Goal: Task Accomplishment & Management: Manage account settings

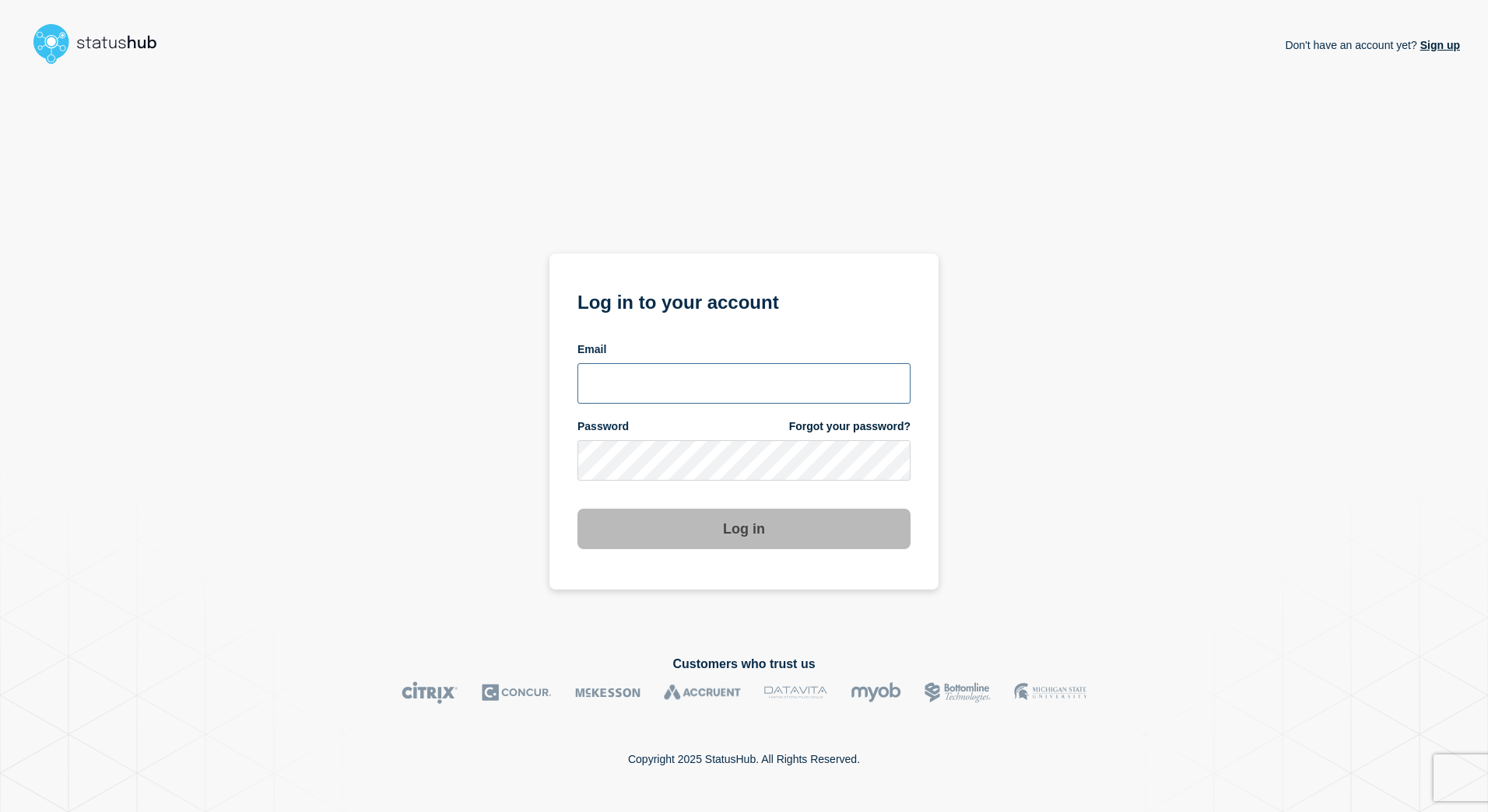
type input "[EMAIL_ADDRESS][DOMAIN_NAME]"
click at [752, 540] on button "Log in" at bounding box center [743, 528] width 333 height 40
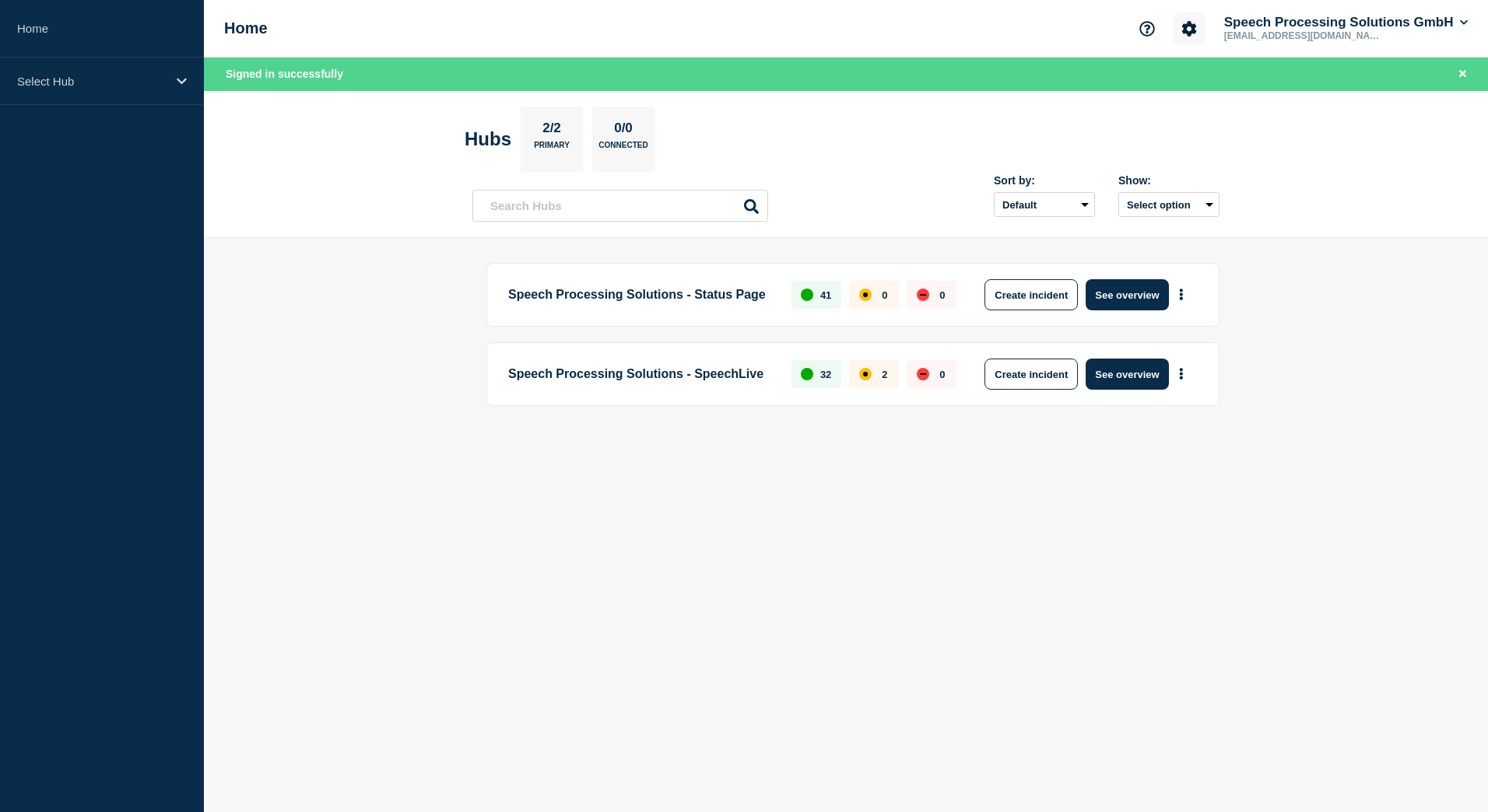
click at [1187, 29] on icon "Account settings" at bounding box center [1189, 28] width 16 height 16
click at [1158, 131] on link "Billing" at bounding box center [1162, 130] width 31 height 13
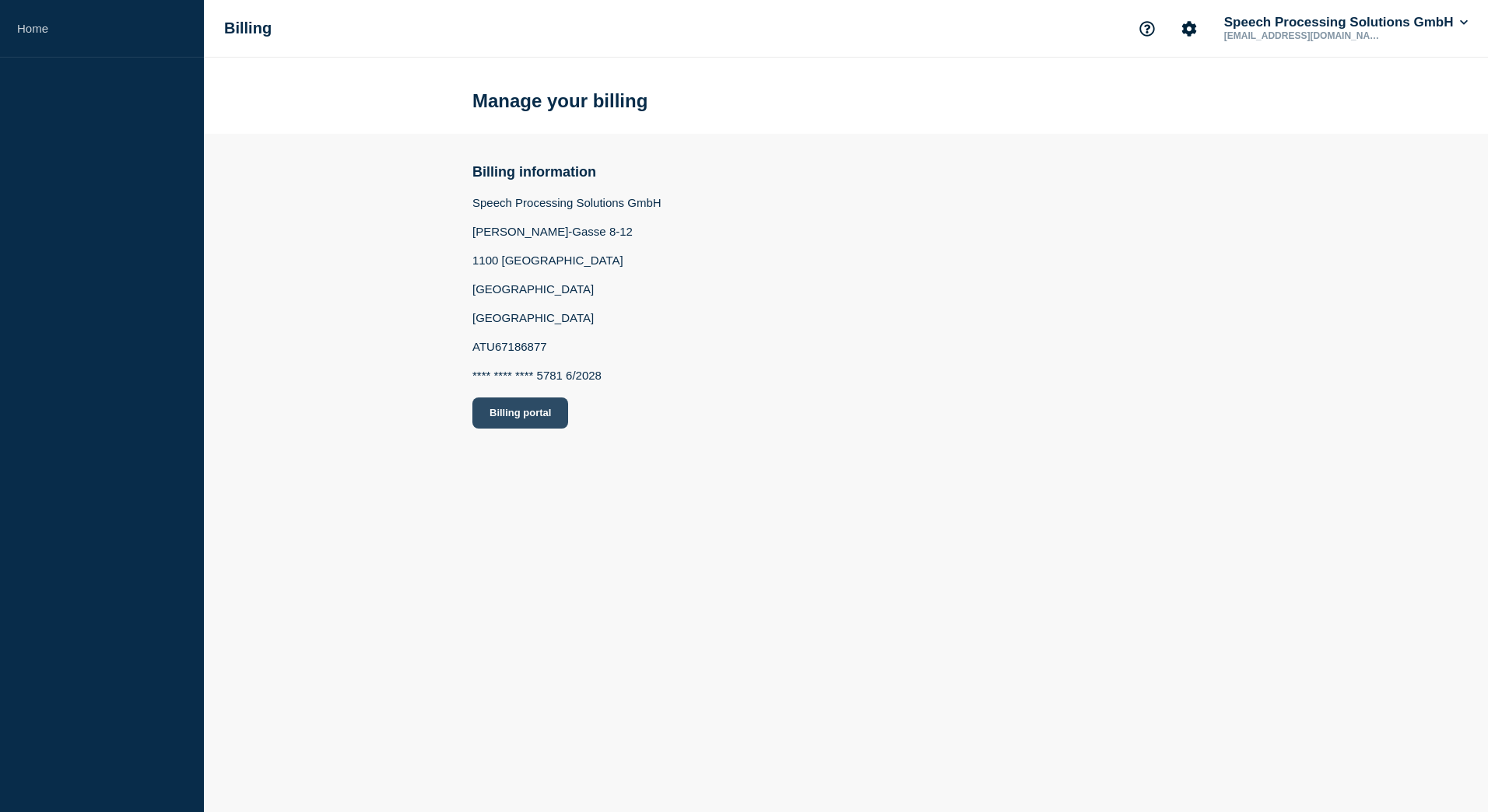
click at [530, 413] on button "Billing portal" at bounding box center [519, 413] width 96 height 31
